Goal: Information Seeking & Learning: Learn about a topic

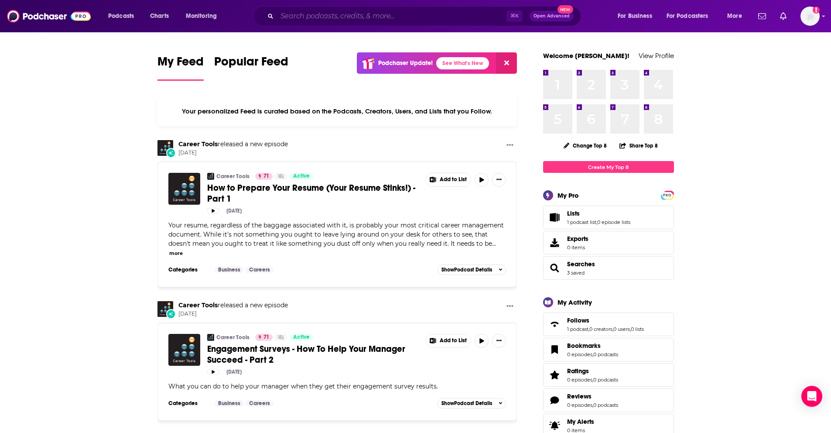
click at [294, 15] on input "Search podcasts, credits, & more..." at bounding box center [391, 16] width 229 height 14
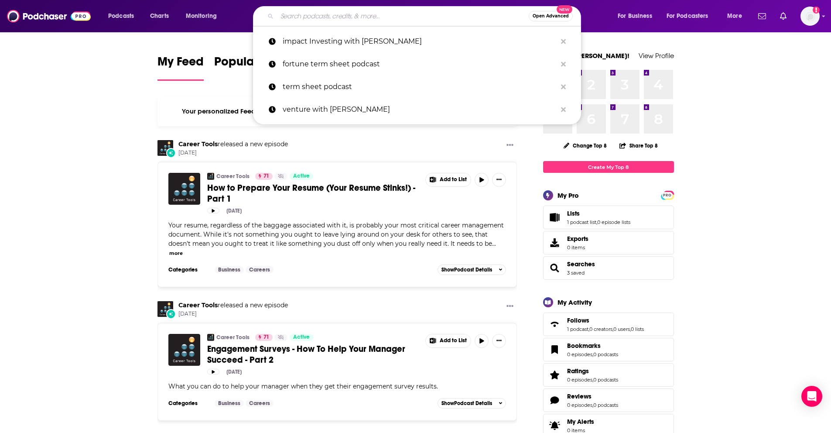
paste input "Built For This: Stories of a Maverick"
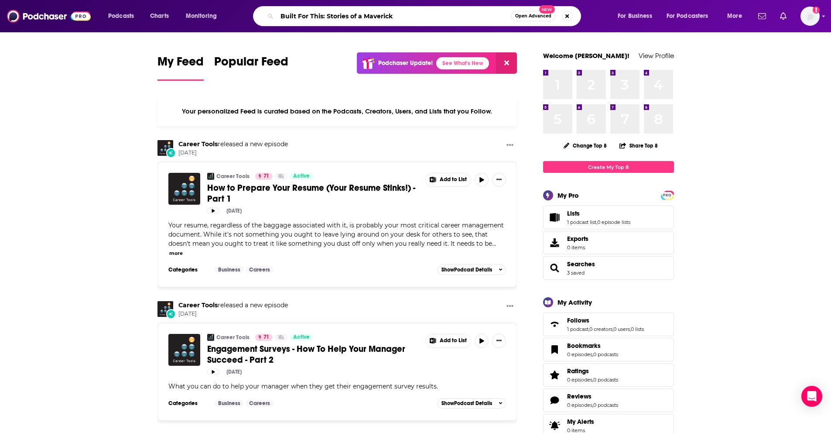
type input "Built For This: Stories of a Maverick"
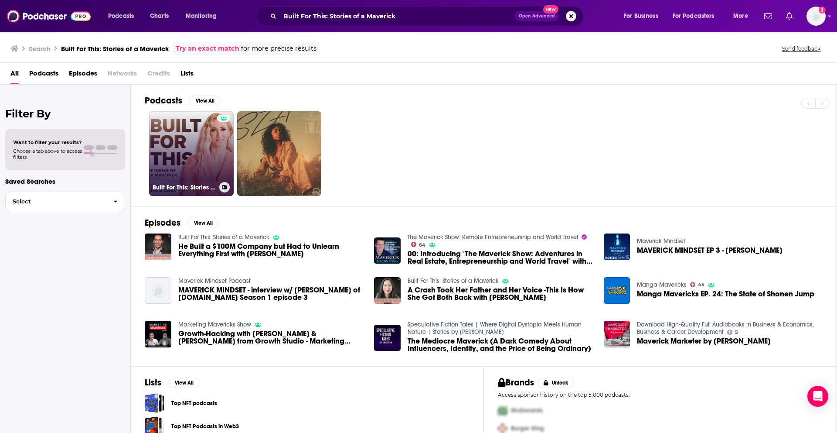
click at [191, 148] on link "Built For This: Stories of a Maverick" at bounding box center [191, 153] width 85 height 85
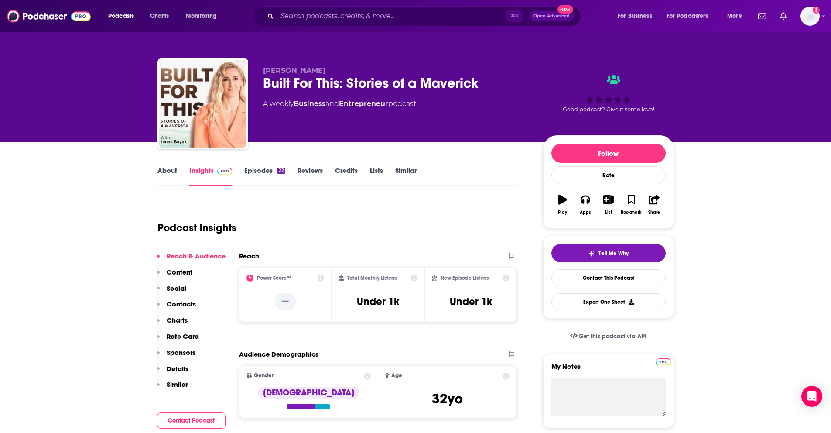
click at [287, 71] on span "[PERSON_NAME]" at bounding box center [294, 70] width 62 height 8
drag, startPoint x: 309, startPoint y: 71, endPoint x: 251, endPoint y: 69, distance: 57.6
click at [251, 69] on div "[PERSON_NAME] Built For This: Stories of a Maverick A weekly Business and Entre…" at bounding box center [415, 105] width 516 height 94
copy span "[PERSON_NAME]"
click at [382, 83] on div "Built For This: Stories of a Maverick" at bounding box center [396, 83] width 266 height 17
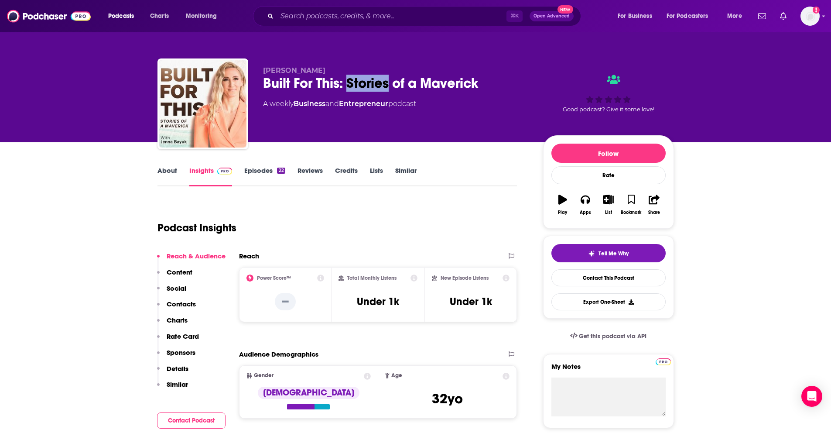
click at [382, 83] on div "Built For This: Stories of a Maverick" at bounding box center [396, 83] width 266 height 17
copy div "Built For This: Stories of a Maverick"
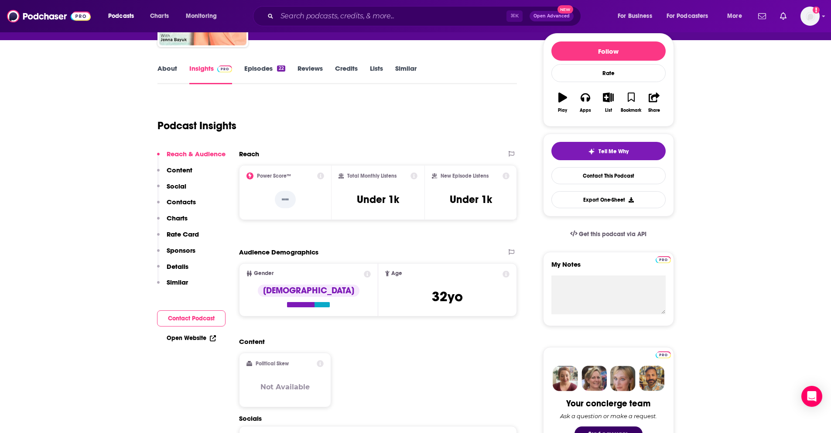
scroll to position [103, 0]
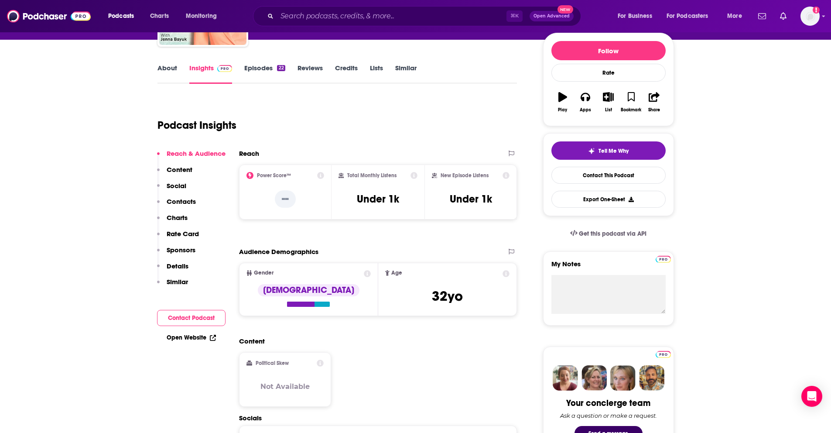
click at [170, 65] on link "About" at bounding box center [167, 74] width 20 height 20
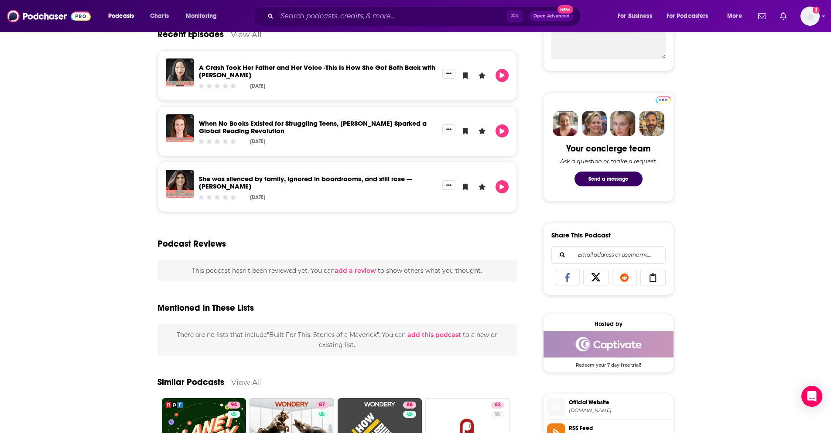
scroll to position [386, 0]
